Goal: Obtain resource: Obtain resource

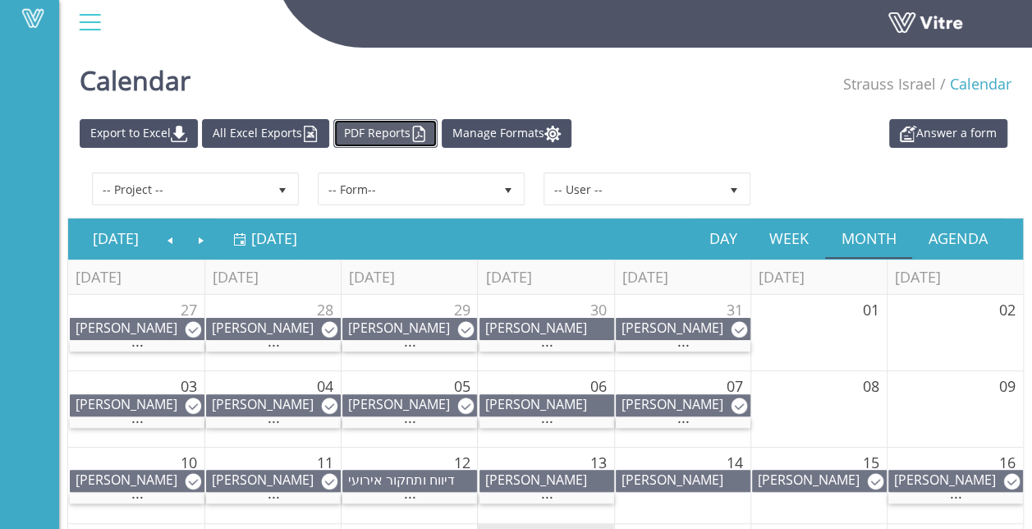
click at [400, 128] on link "PDF Reports" at bounding box center [385, 133] width 104 height 29
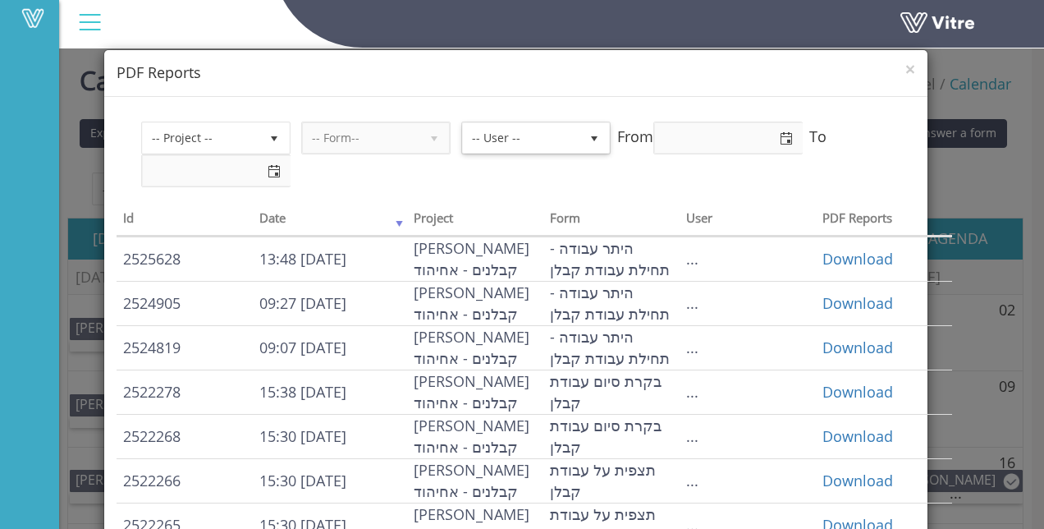
click at [589, 136] on span "select" at bounding box center [594, 138] width 13 height 13
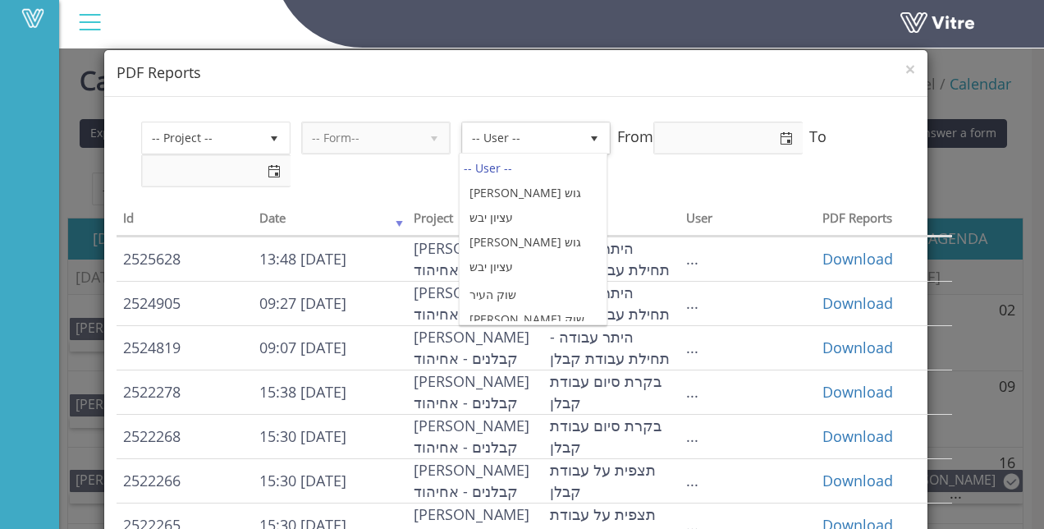
click at [501, 138] on span "-- User --" at bounding box center [521, 138] width 117 height 30
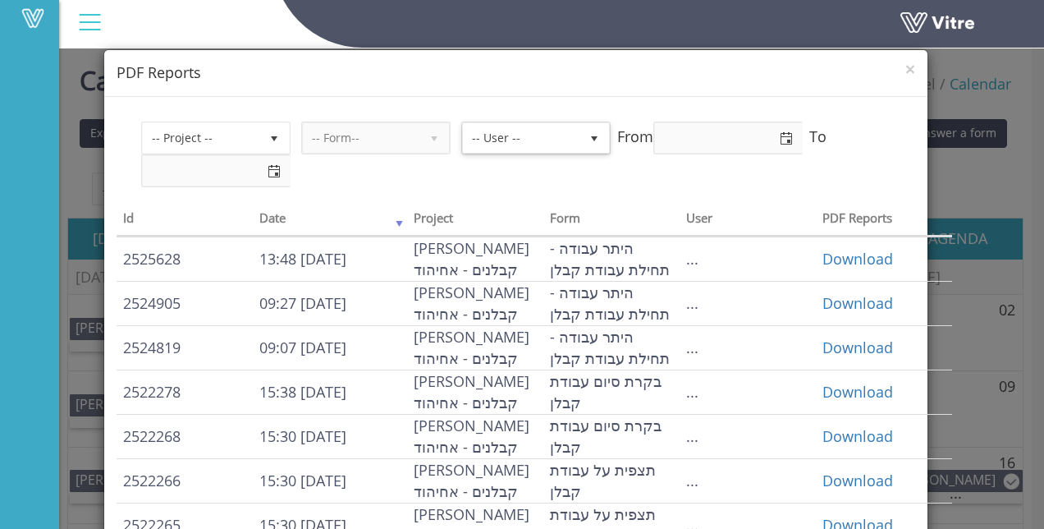
click at [501, 138] on span "-- User --" at bounding box center [521, 138] width 117 height 30
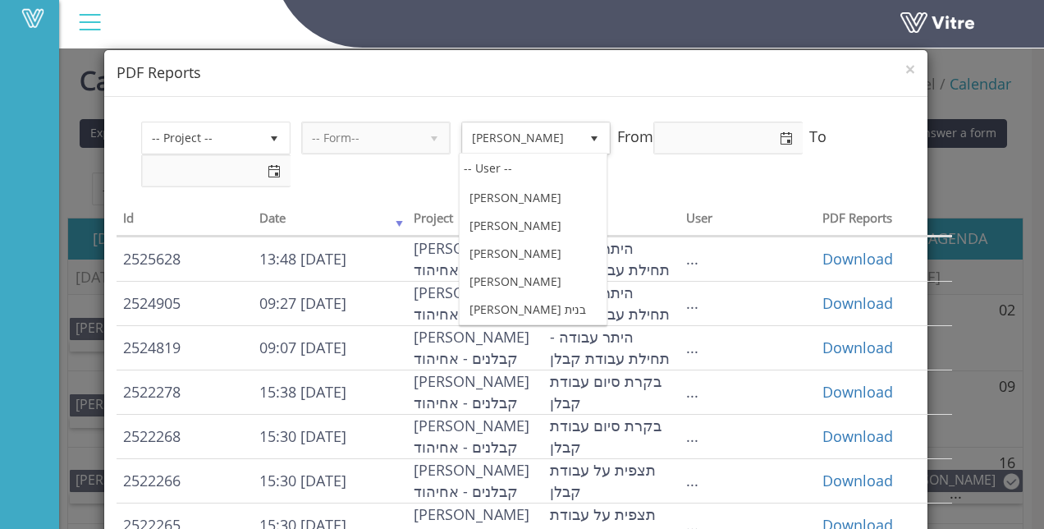
scroll to position [147866, 0]
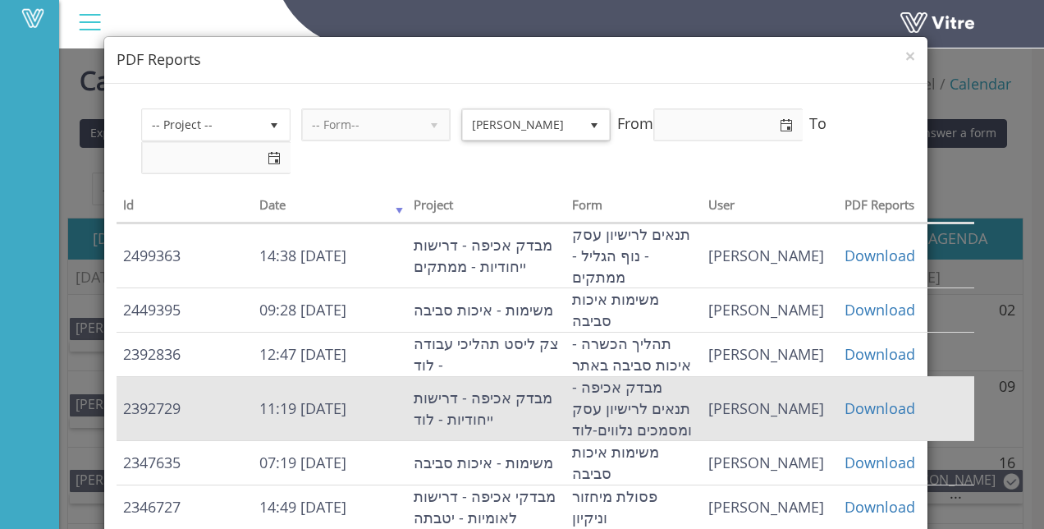
scroll to position [0, 0]
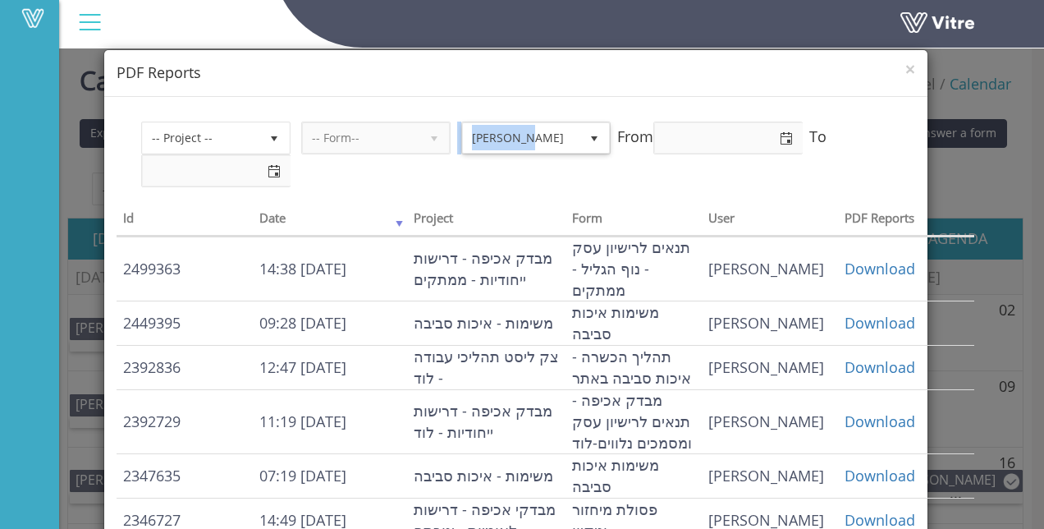
drag, startPoint x: 522, startPoint y: 133, endPoint x: 455, endPoint y: 136, distance: 67.4
click at [455, 136] on div "-- Project -- -- Form-- [PERSON_NAME] 844 From To" at bounding box center [516, 154] width 750 height 66
click at [389, 160] on div "-- Project -- -- Form-- [PERSON_NAME] 844 From To" at bounding box center [516, 154] width 750 height 66
click at [593, 135] on span "select" at bounding box center [594, 138] width 13 height 13
click at [592, 136] on span "select" at bounding box center [594, 138] width 13 height 13
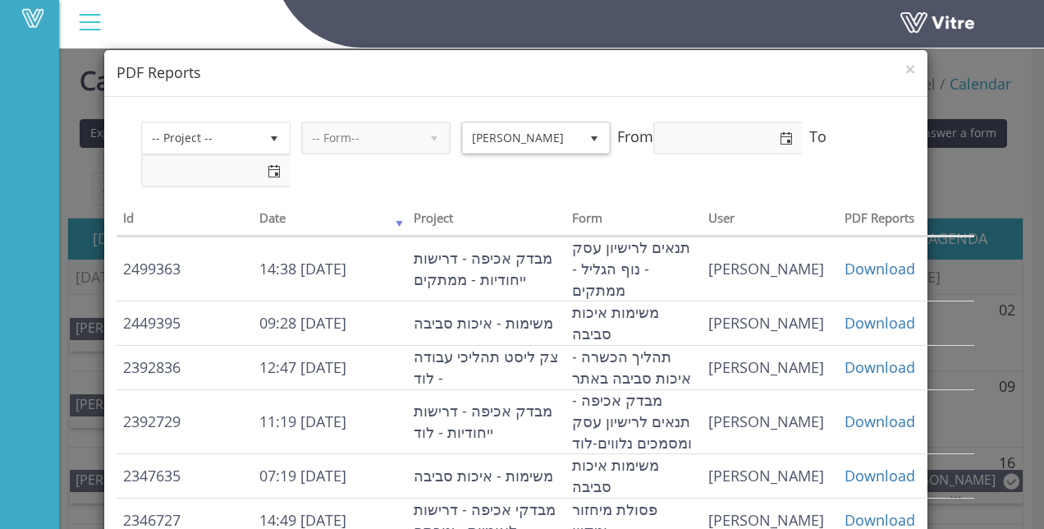
click at [525, 140] on span "[PERSON_NAME]" at bounding box center [521, 138] width 117 height 30
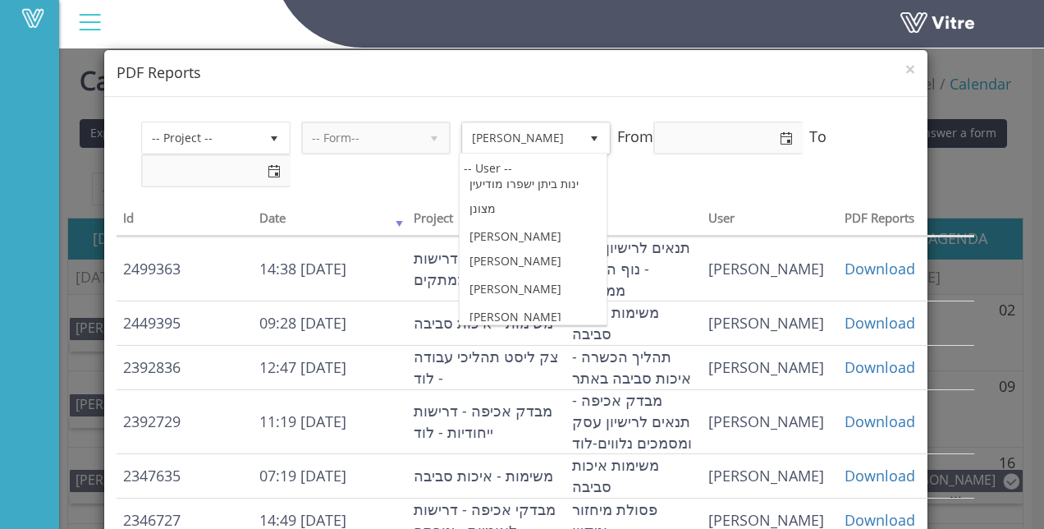
scroll to position [84720, 0]
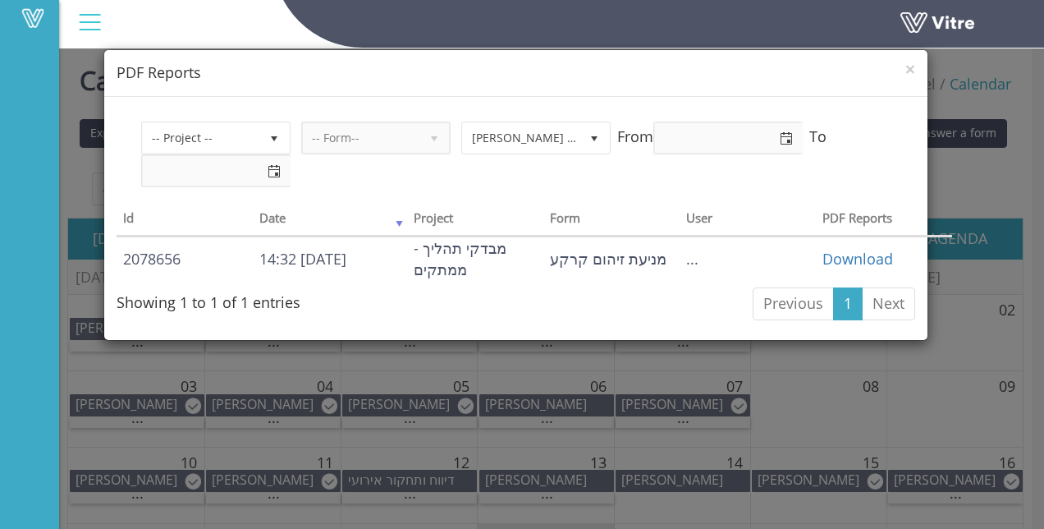
click at [678, 167] on div "-- Project -- -- Form-- [PERSON_NAME] בן [PERSON_NAME] 19141 From To" at bounding box center [516, 154] width 750 height 66
